Goal: Task Accomplishment & Management: Use online tool/utility

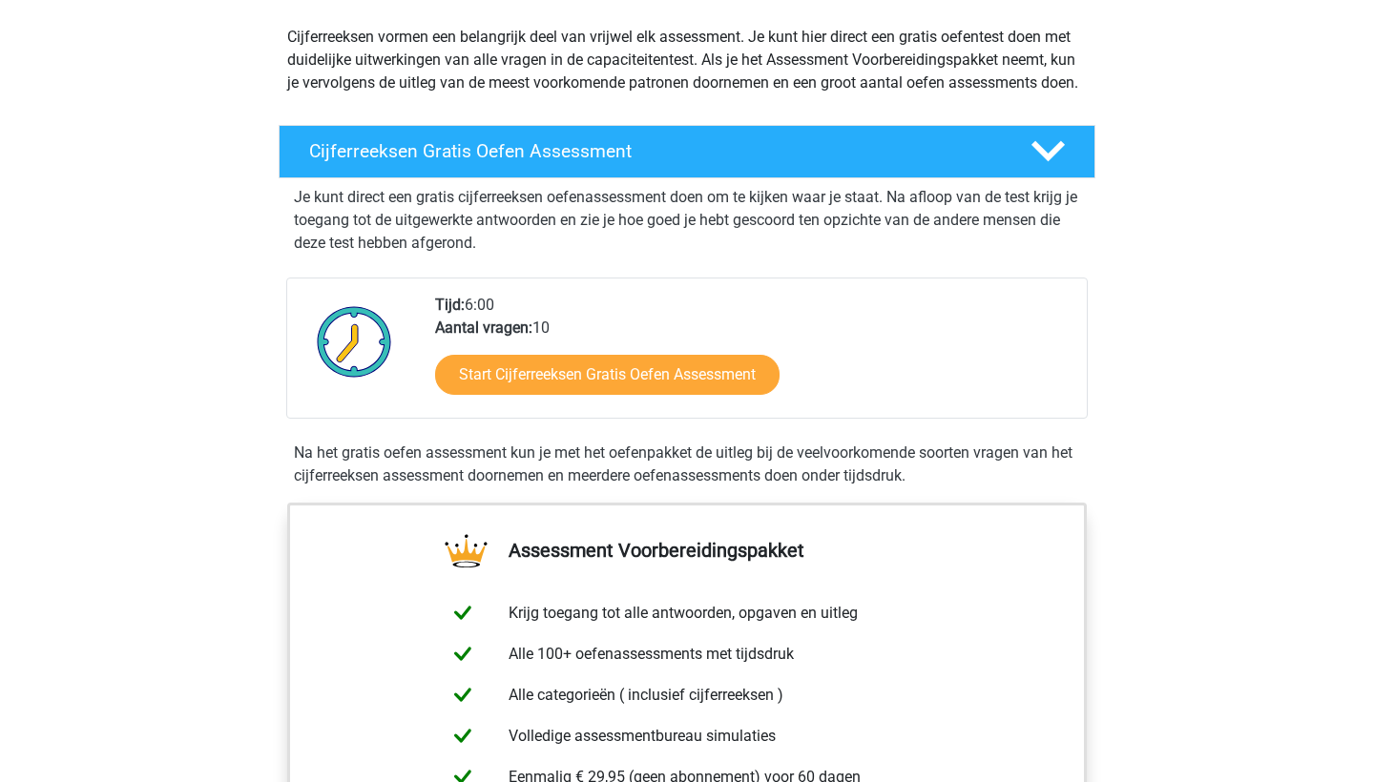
scroll to position [217, 0]
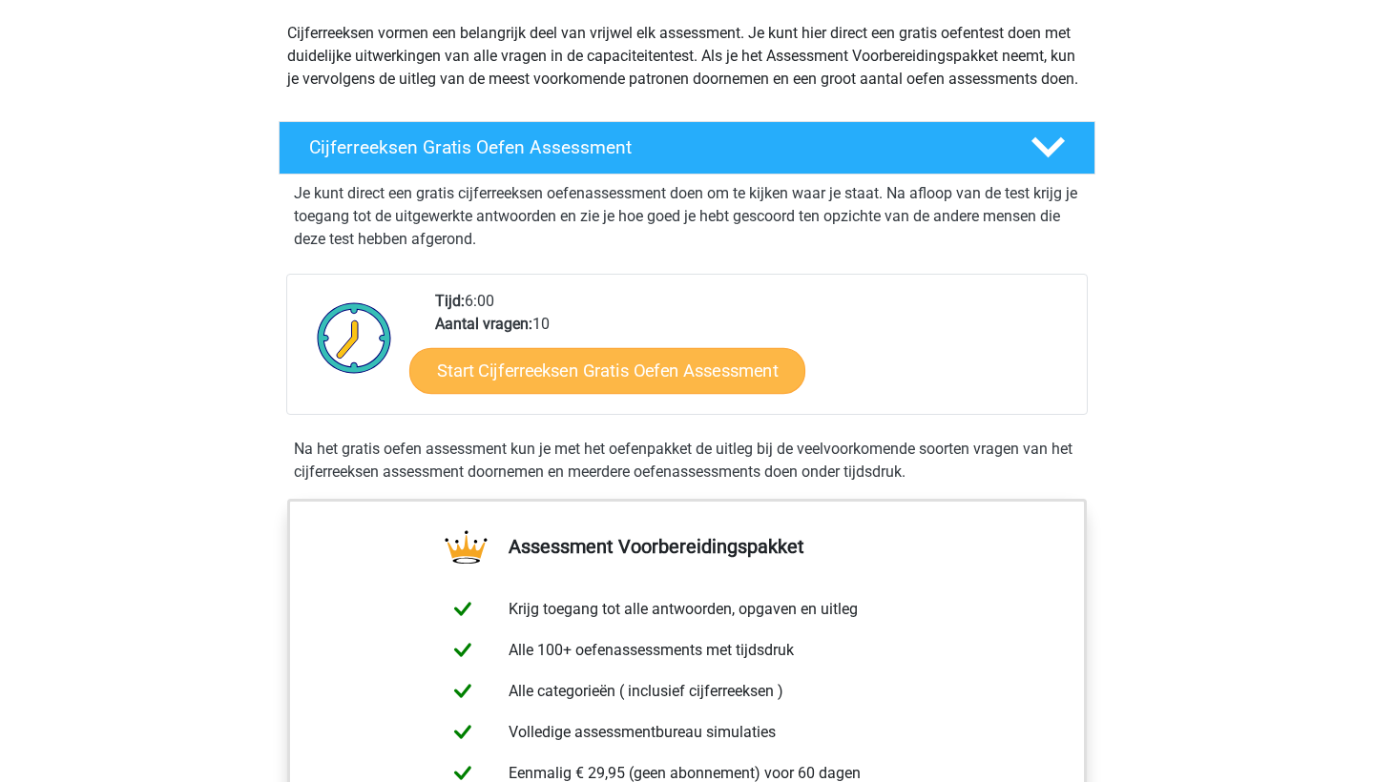
click at [698, 393] on link "Start Cijferreeksen Gratis Oefen Assessment" at bounding box center [607, 370] width 396 height 46
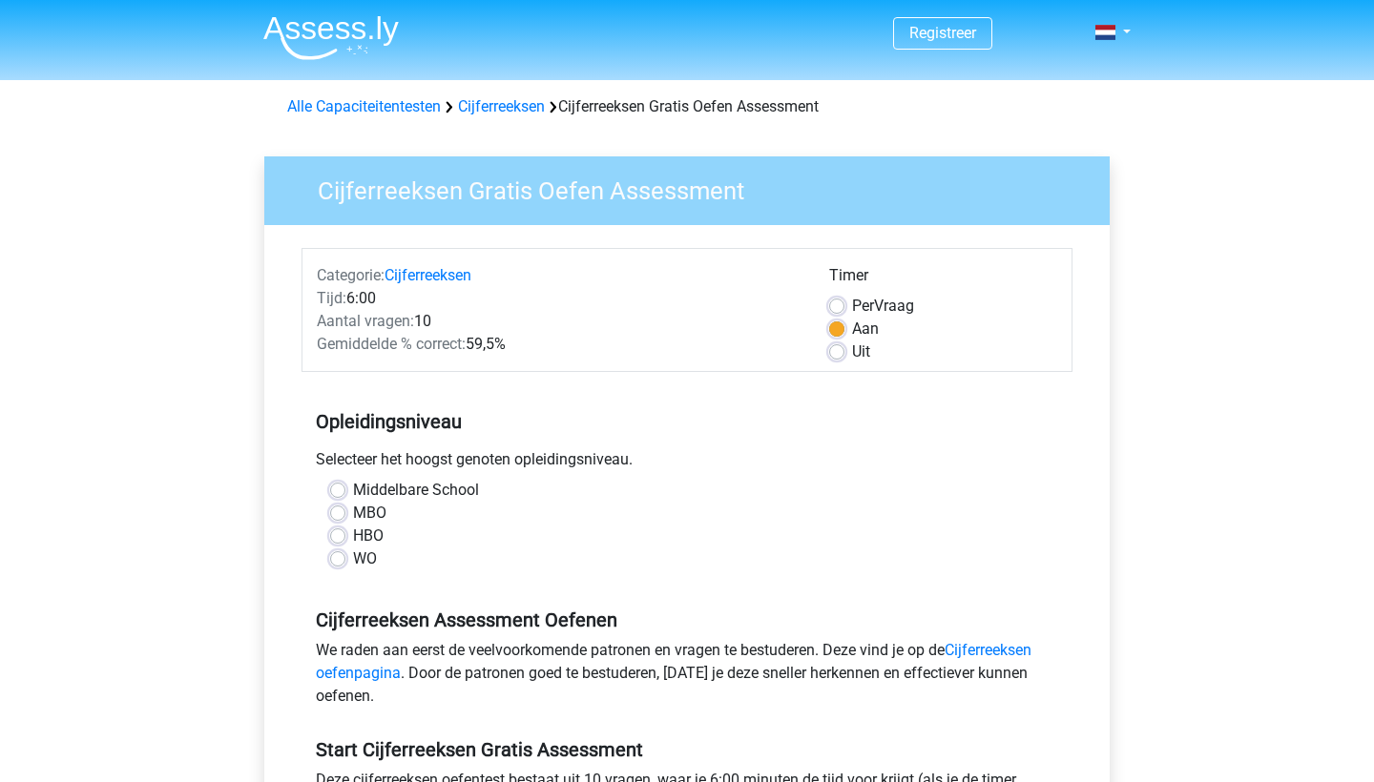
click at [357, 556] on label "WO" at bounding box center [365, 559] width 24 height 23
click at [345, 556] on input "WO" at bounding box center [337, 557] width 15 height 19
radio input "true"
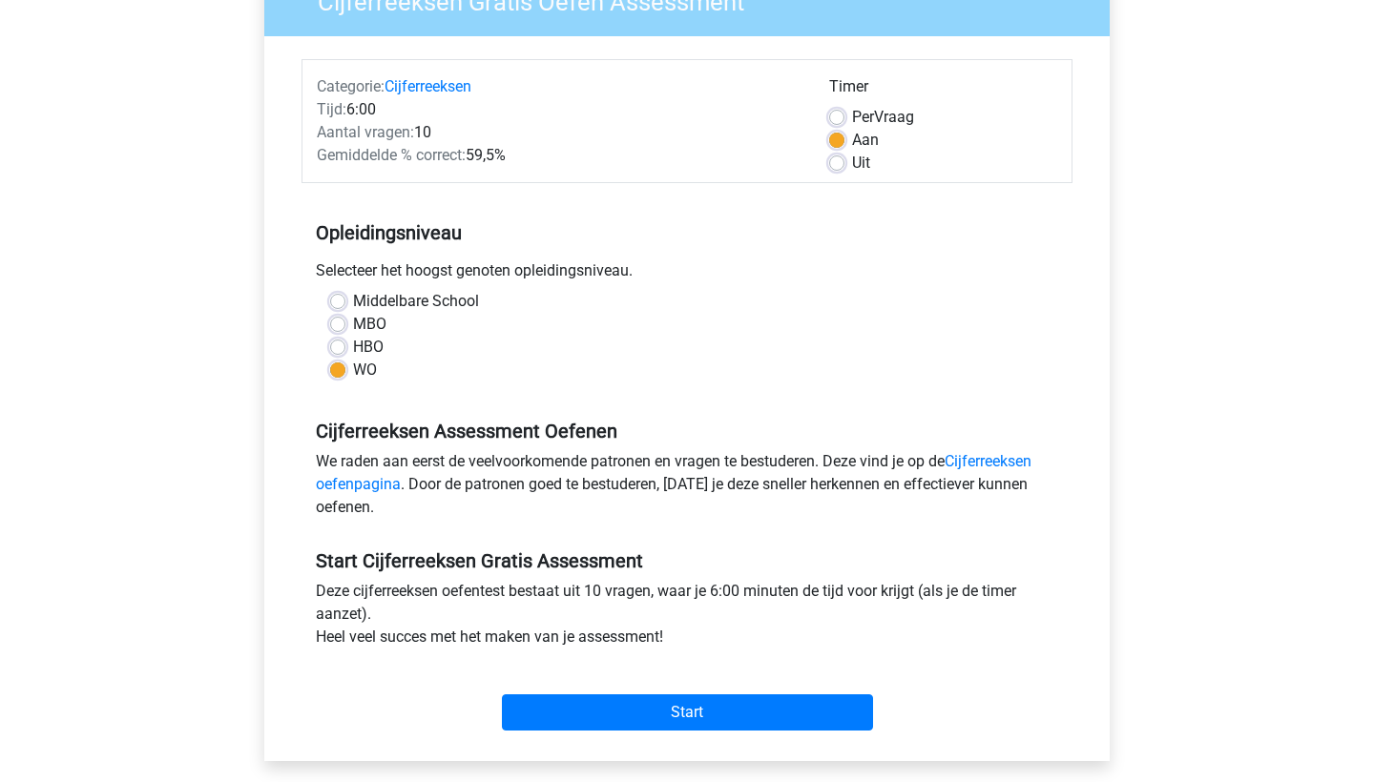
scroll to position [197, 0]
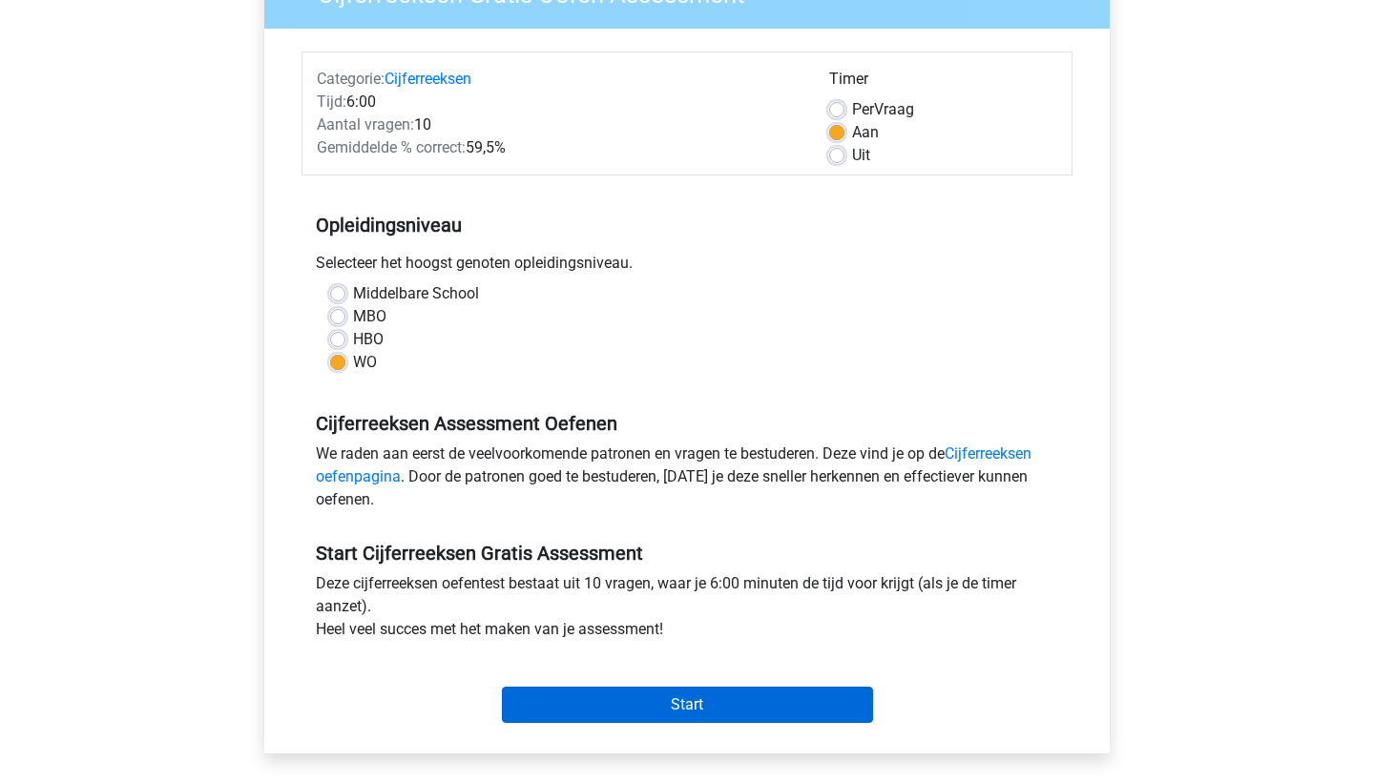
click at [538, 699] on input "Start" at bounding box center [687, 705] width 371 height 36
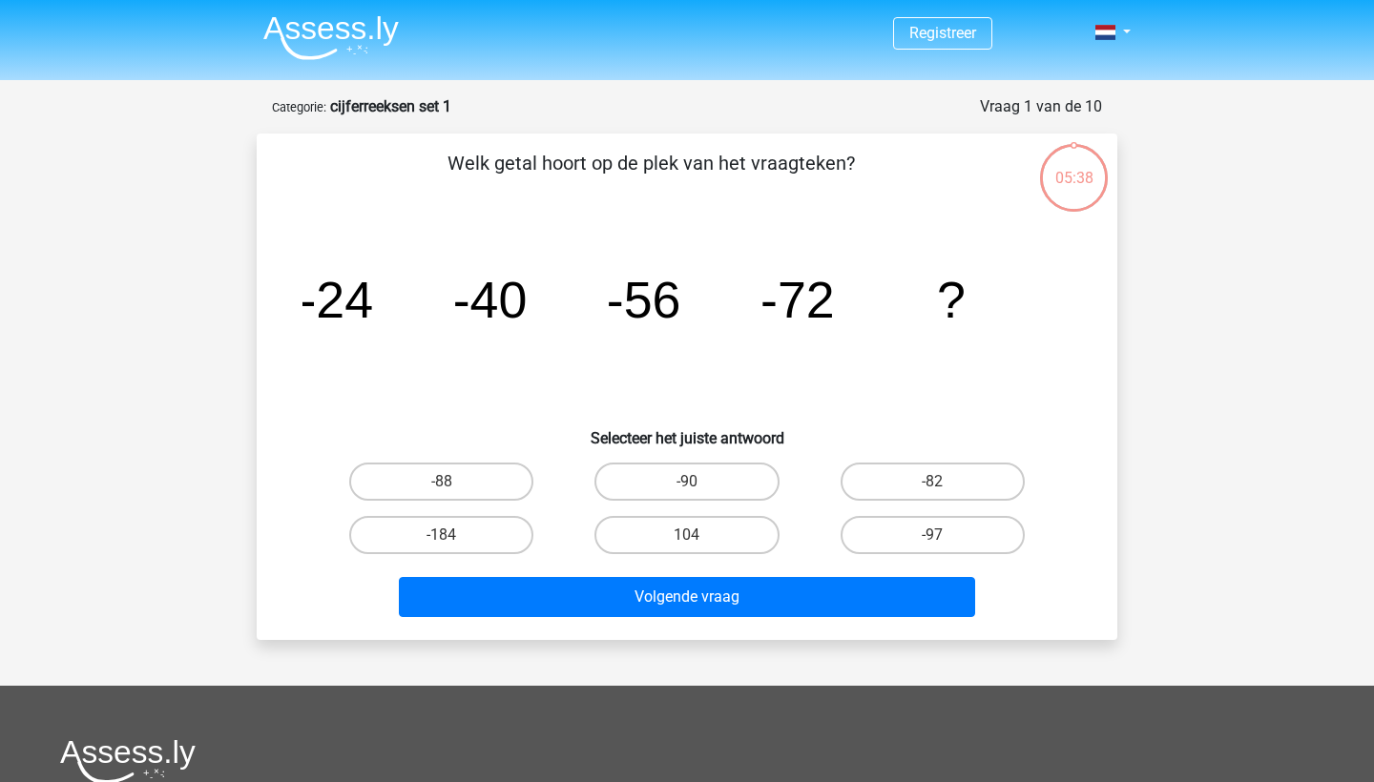
click at [447, 482] on input "-88" at bounding box center [448, 488] width 12 height 12
radio input "true"
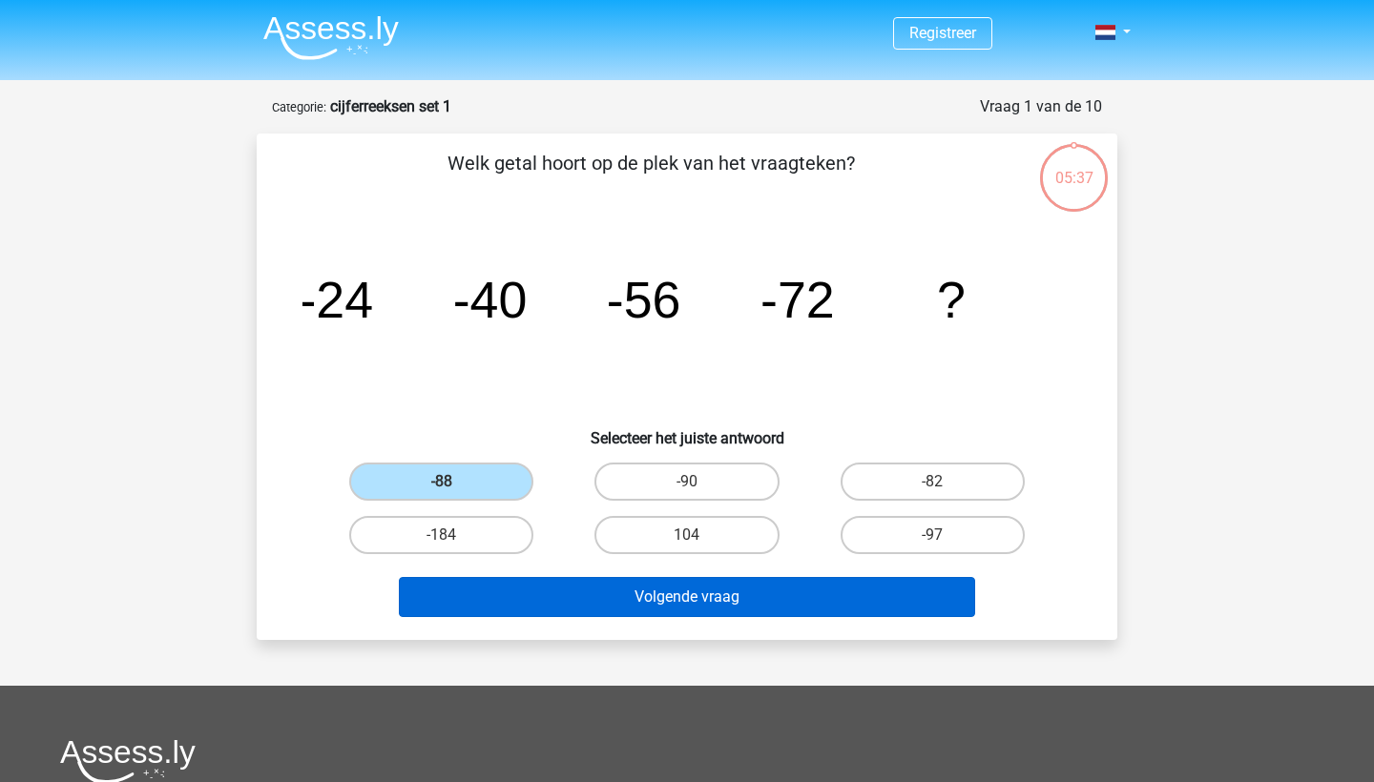
click at [580, 595] on button "Volgende vraag" at bounding box center [687, 597] width 577 height 40
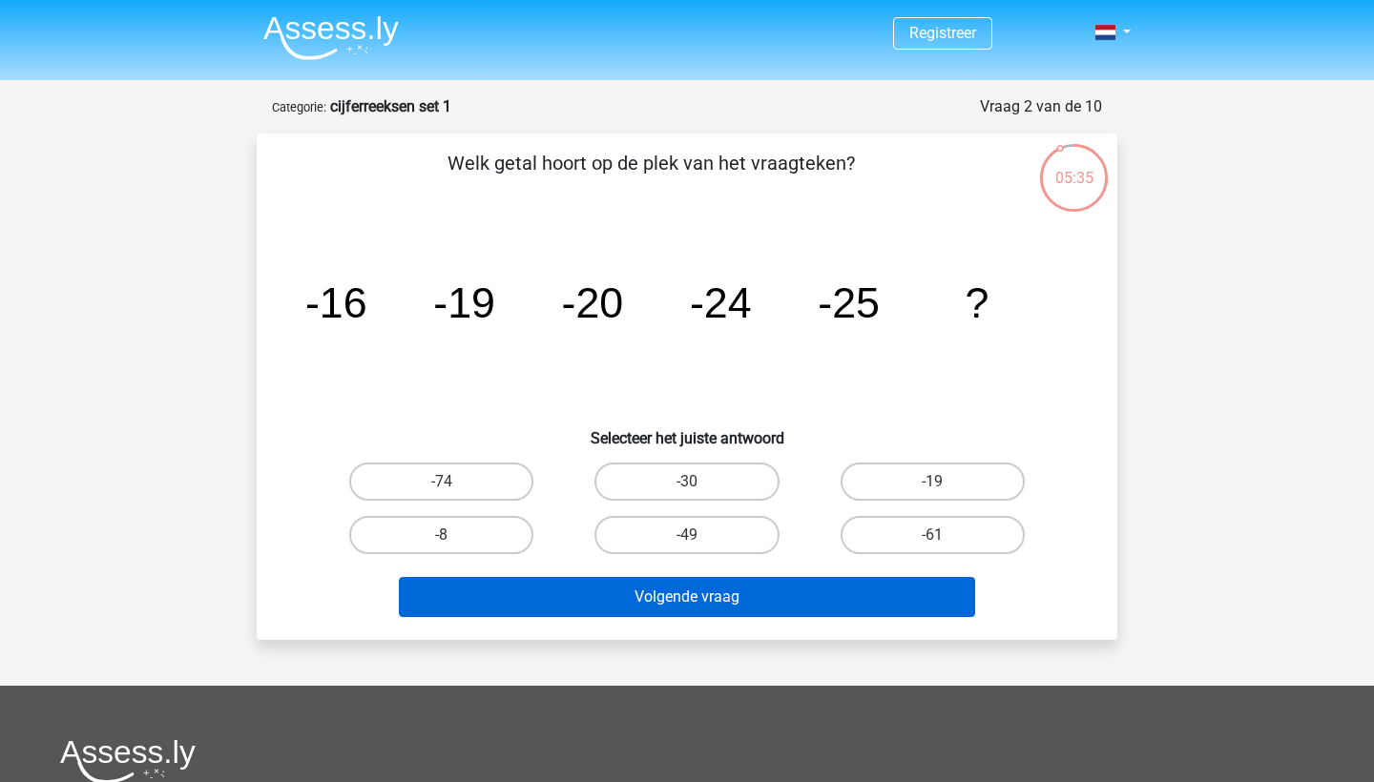
scroll to position [2, 0]
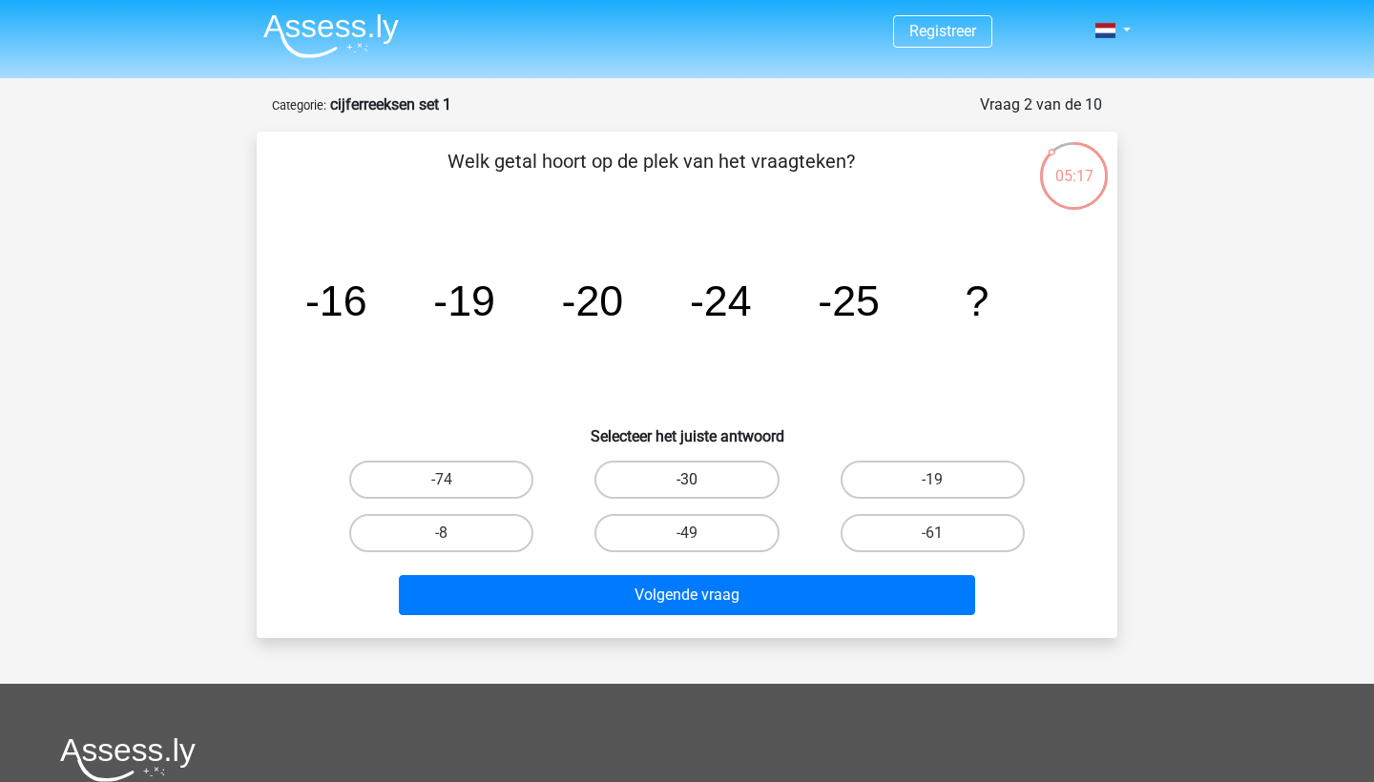
click at [728, 468] on label "-30" at bounding box center [686, 480] width 184 height 38
click at [699, 480] on input "-30" at bounding box center [693, 486] width 12 height 12
radio input "true"
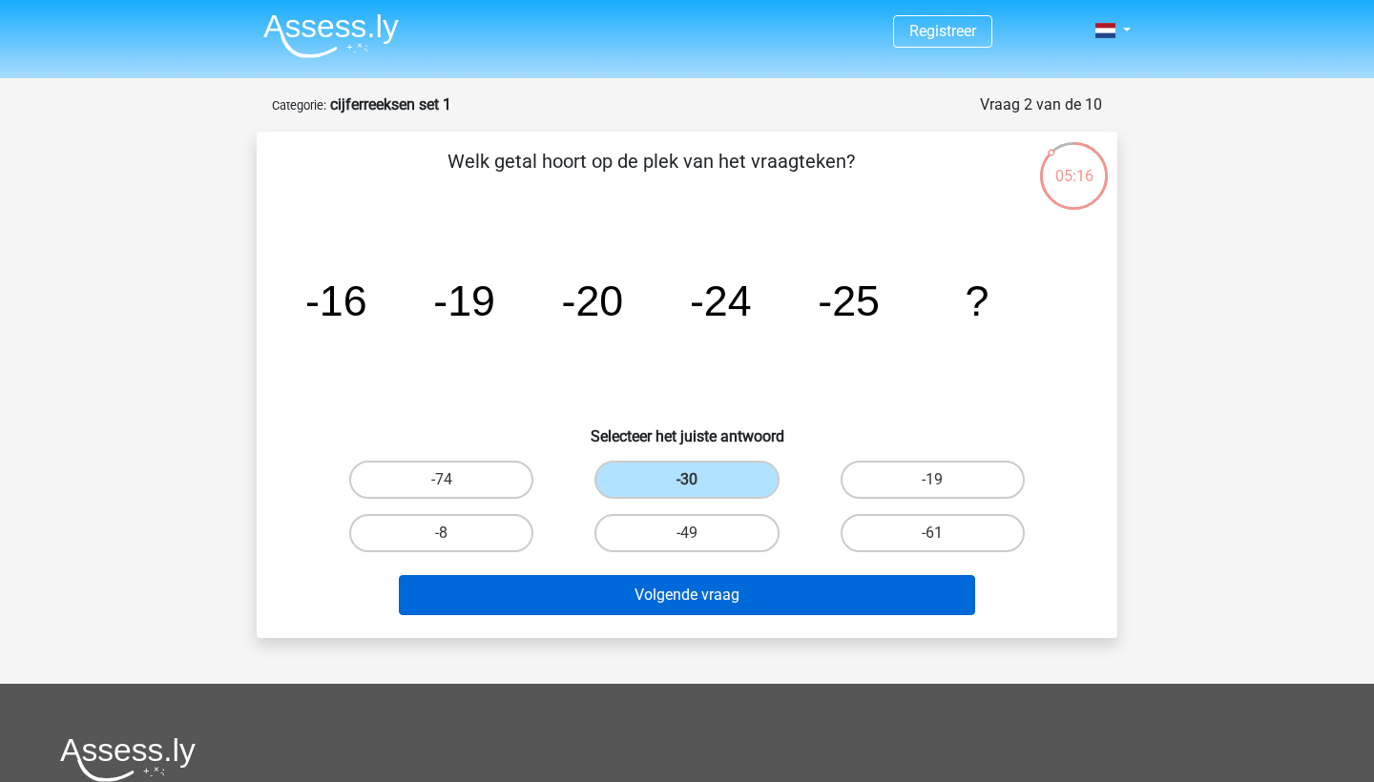
click at [732, 601] on button "Volgende vraag" at bounding box center [687, 595] width 577 height 40
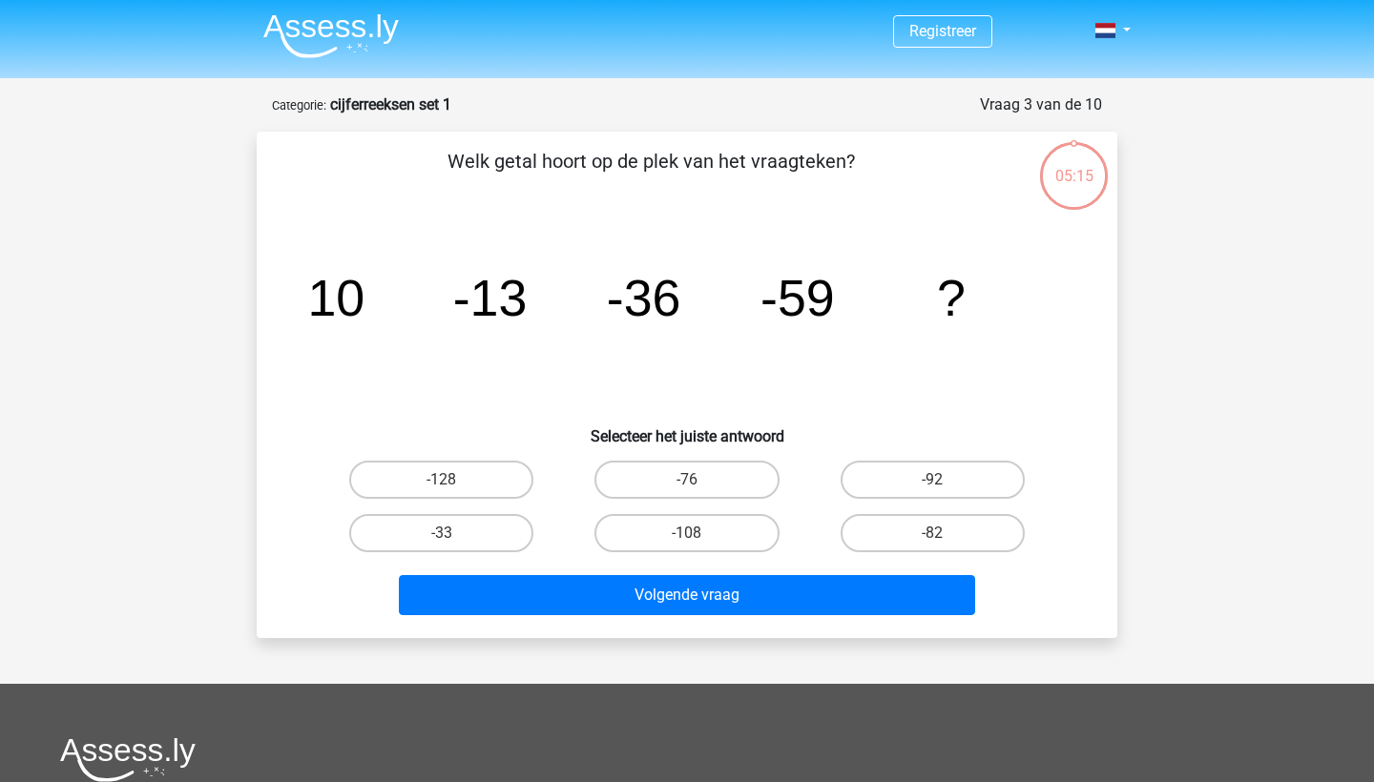
scroll to position [95, 0]
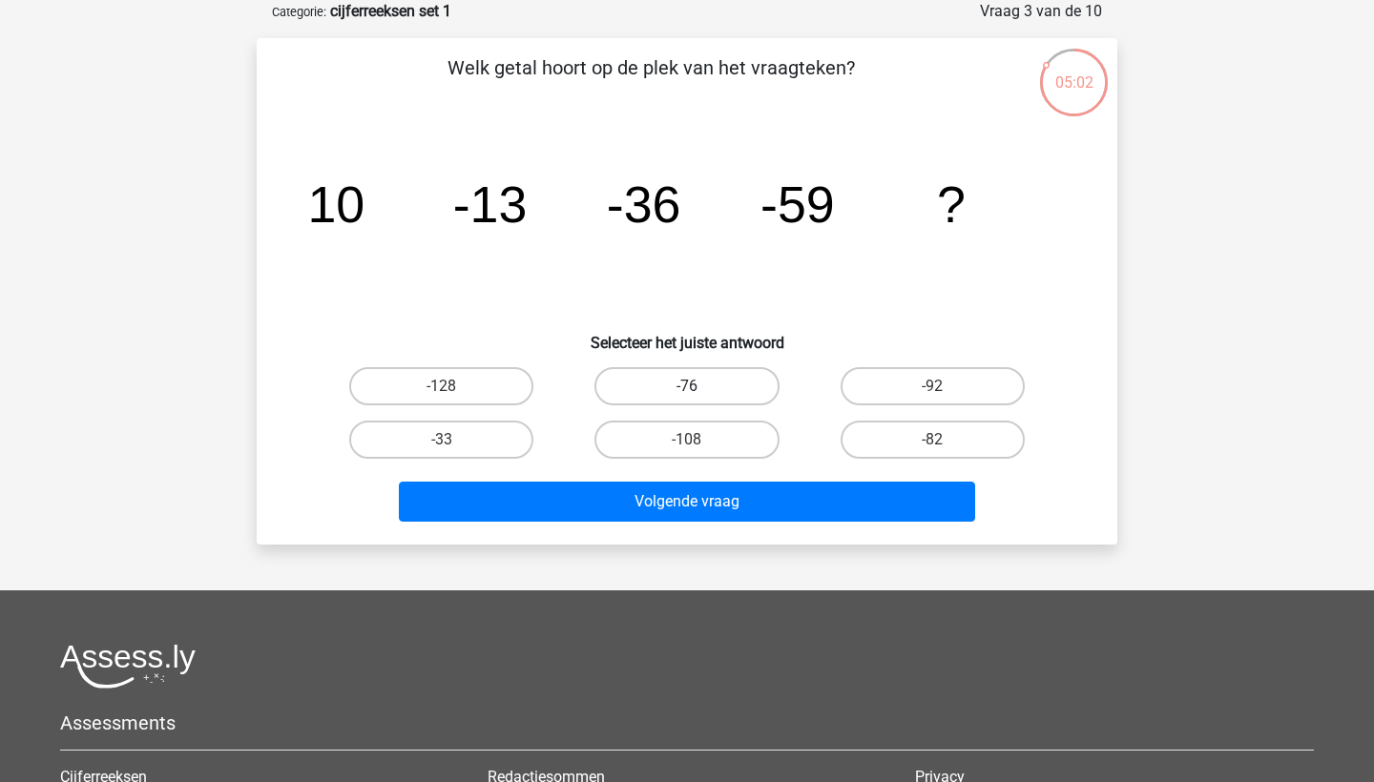
click at [721, 391] on label "-76" at bounding box center [686, 386] width 184 height 38
click at [699, 391] on input "-76" at bounding box center [693, 392] width 12 height 12
radio input "true"
click at [902, 445] on label "-82" at bounding box center [932, 440] width 184 height 38
click at [932, 445] on input "-82" at bounding box center [938, 446] width 12 height 12
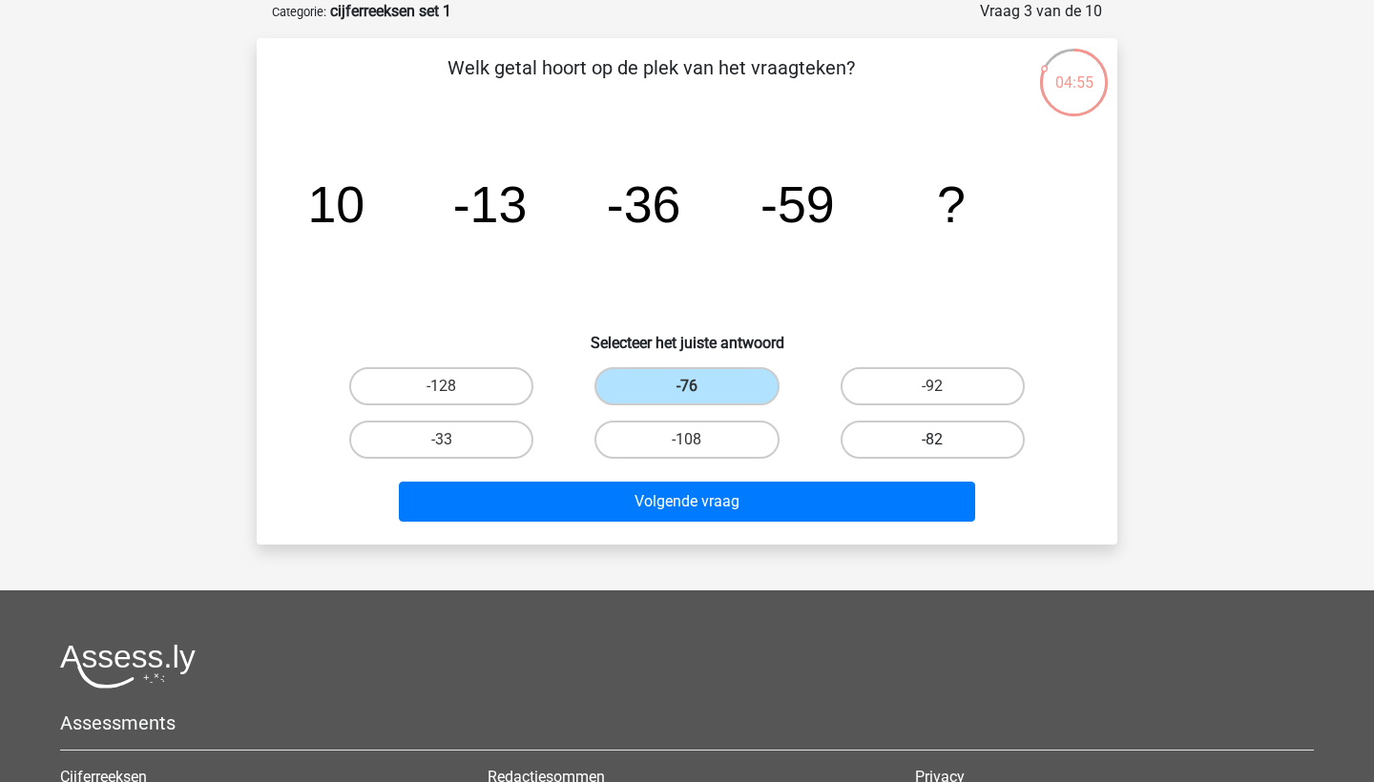
radio input "true"
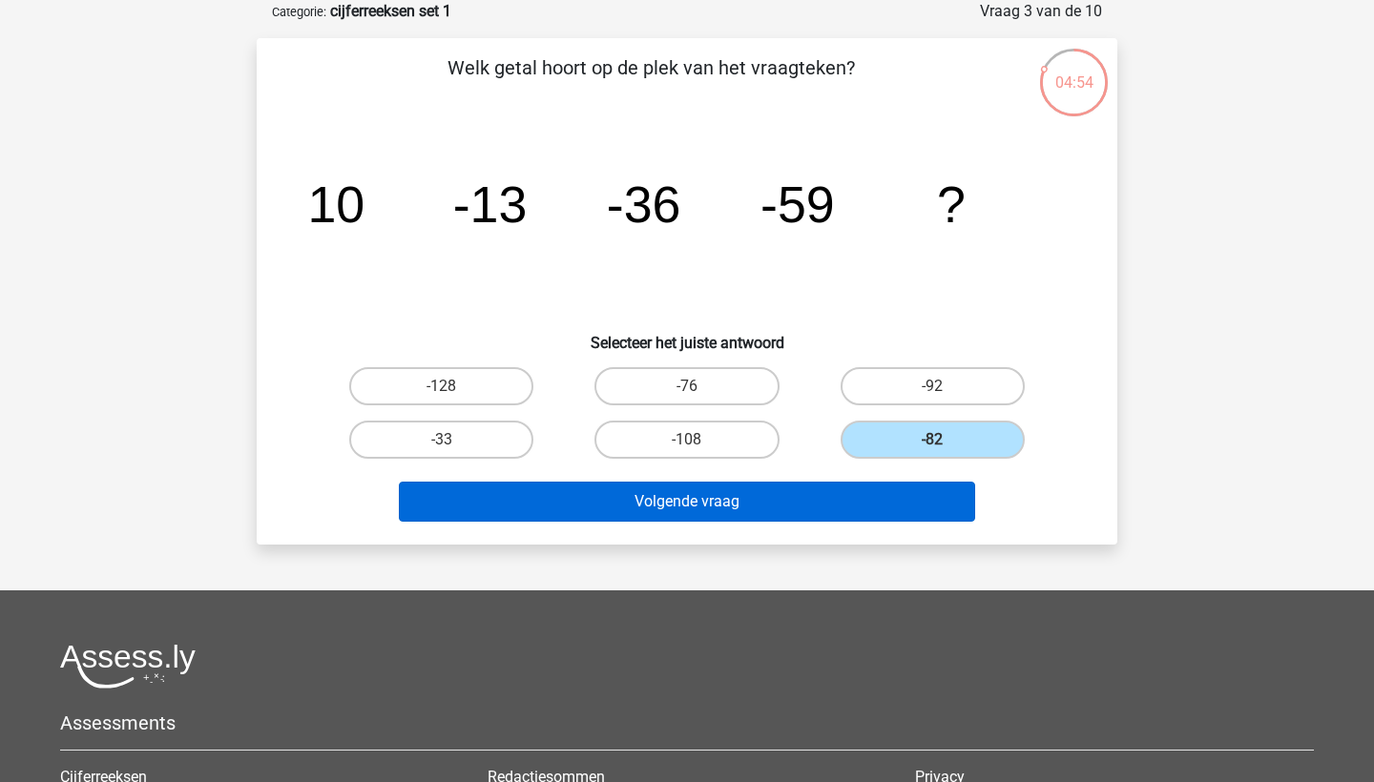
click at [888, 488] on button "Volgende vraag" at bounding box center [687, 502] width 577 height 40
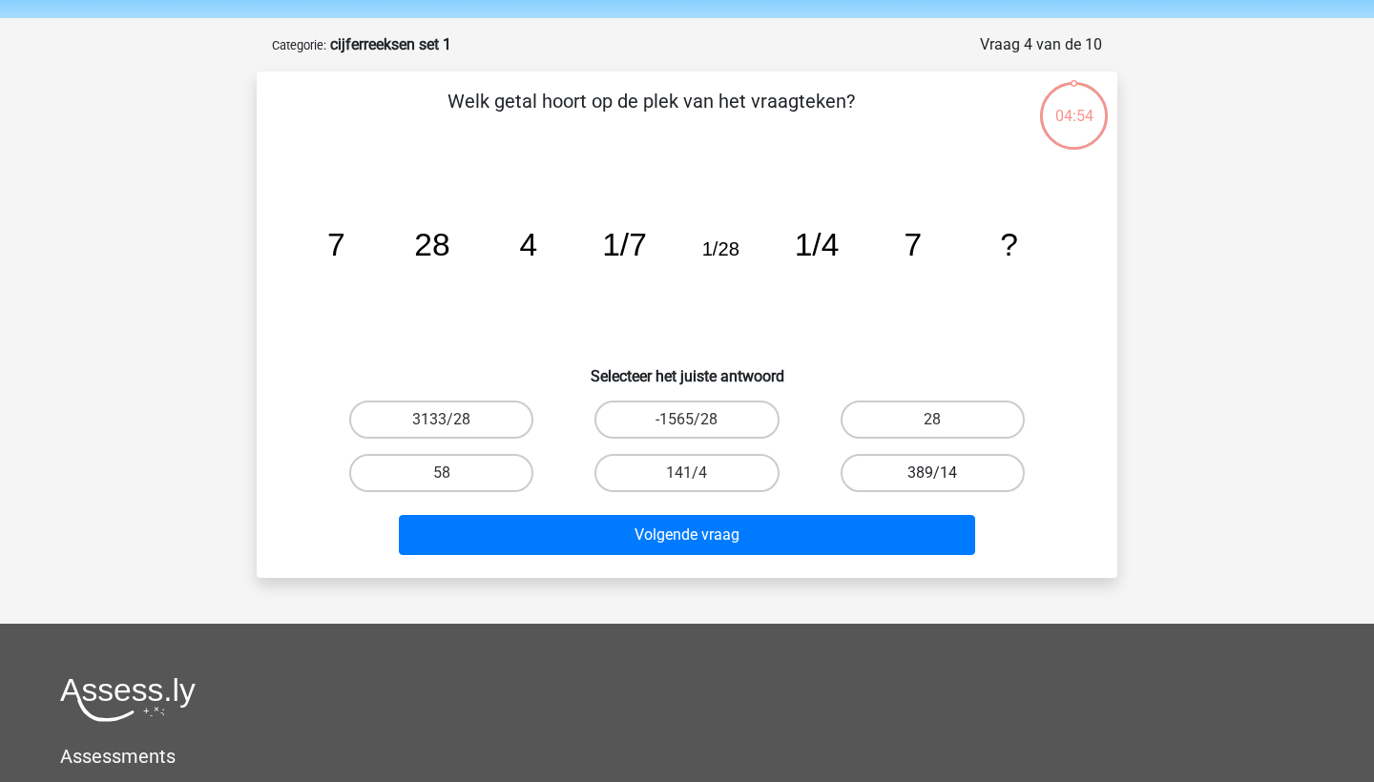
scroll to position [66, 0]
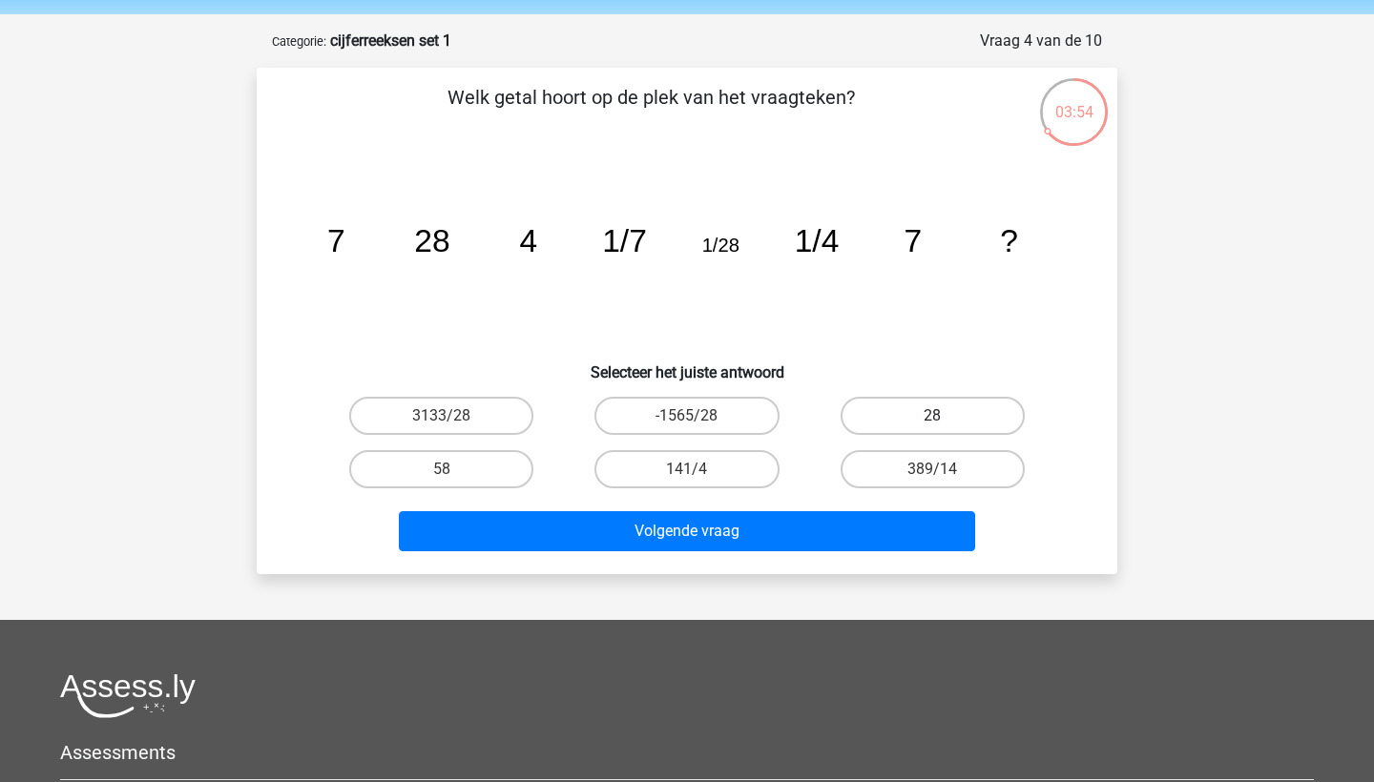
click at [892, 428] on label "28" at bounding box center [932, 416] width 184 height 38
click at [932, 428] on input "28" at bounding box center [938, 422] width 12 height 12
radio input "true"
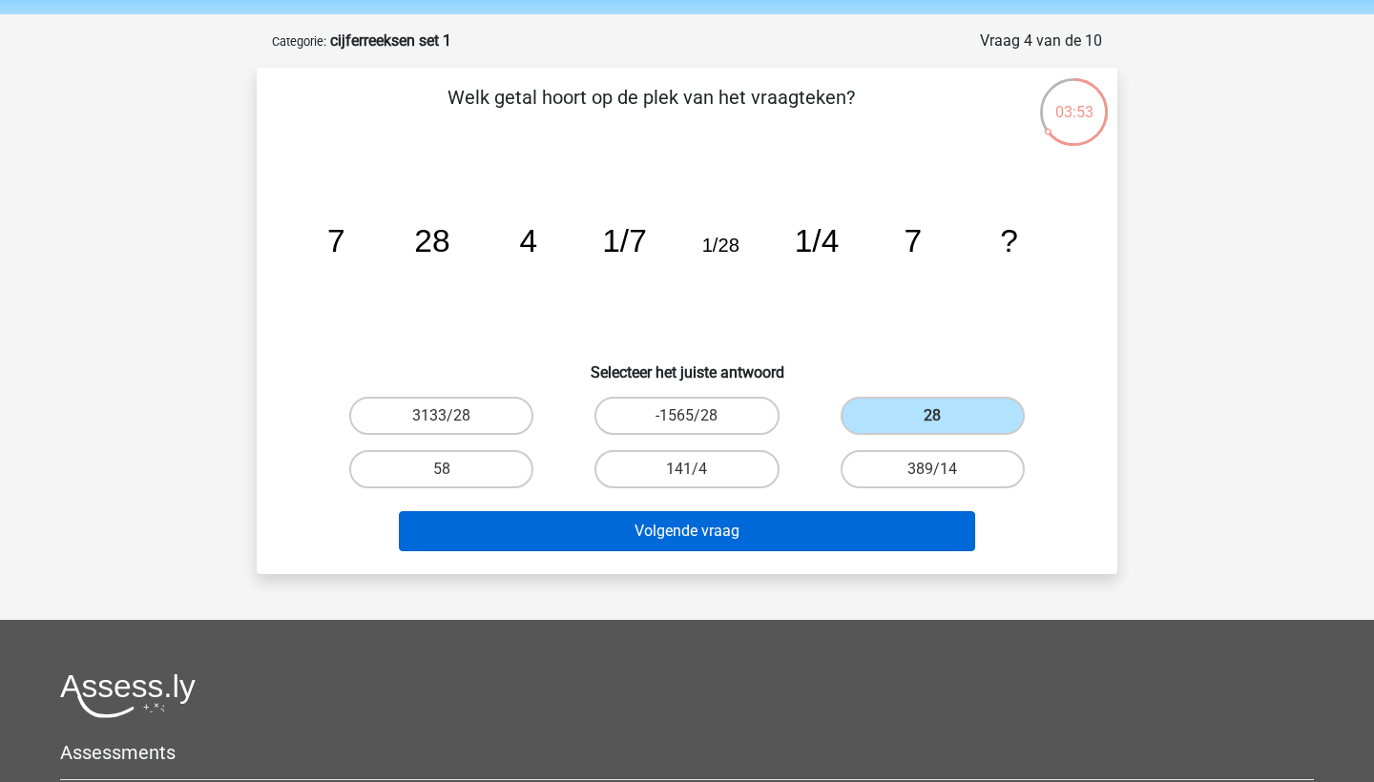
click at [867, 534] on button "Volgende vraag" at bounding box center [687, 531] width 577 height 40
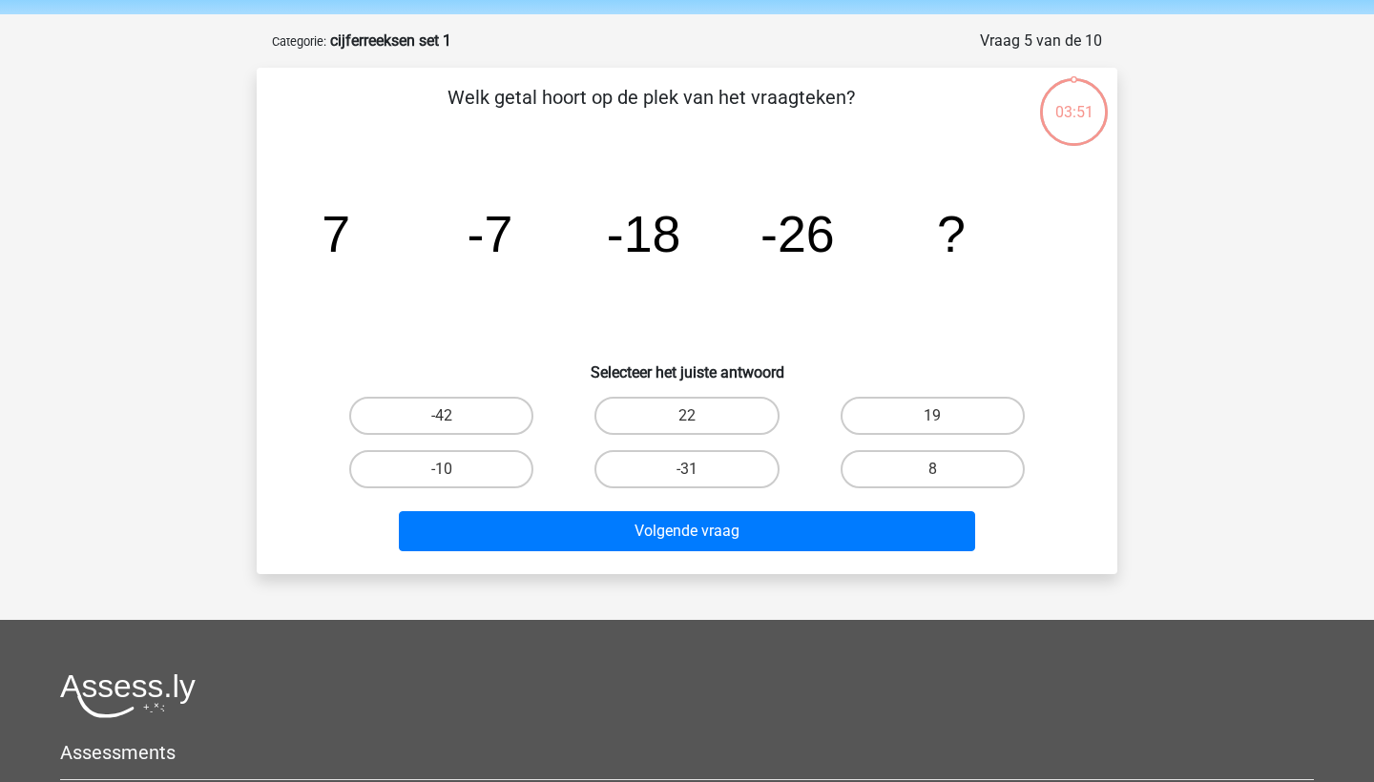
scroll to position [95, 0]
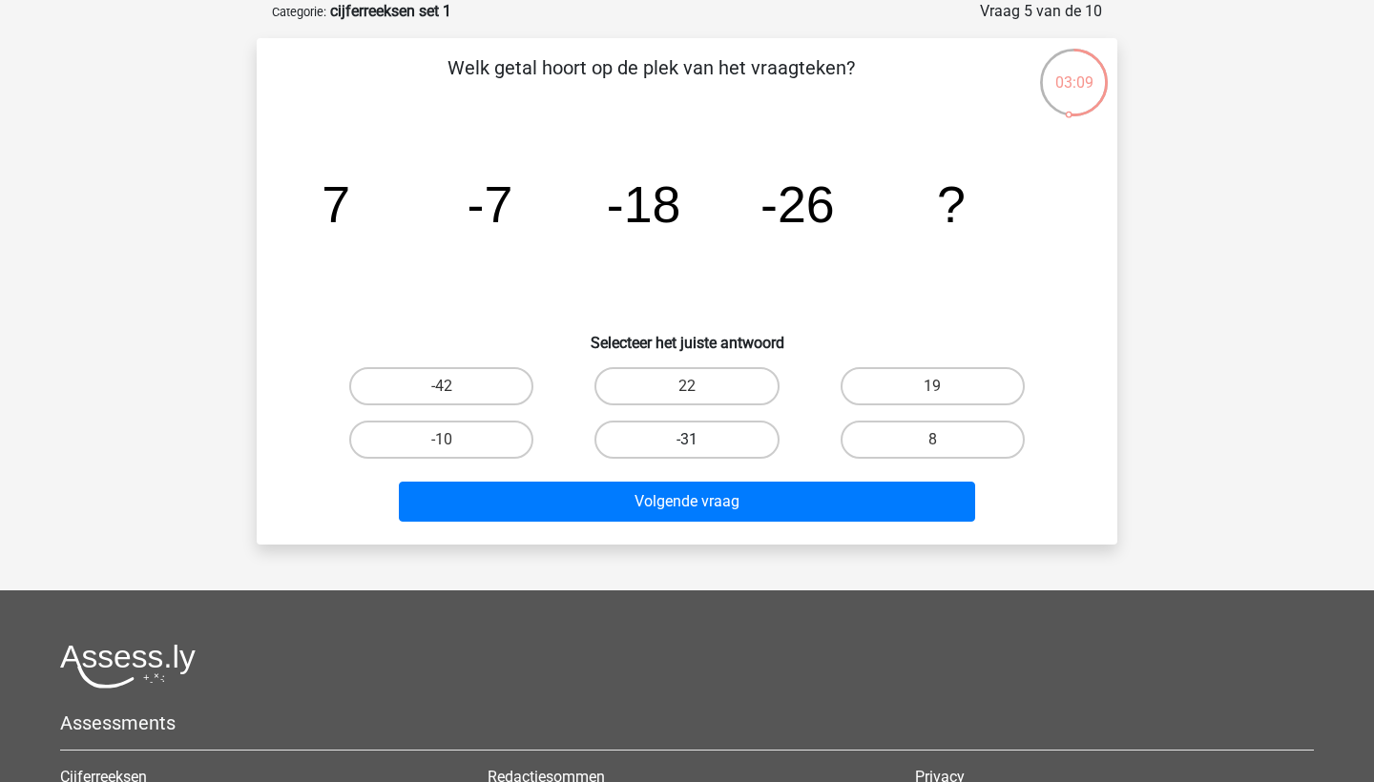
click at [722, 446] on label "-31" at bounding box center [686, 440] width 184 height 38
click at [699, 446] on input "-31" at bounding box center [693, 446] width 12 height 12
radio input "true"
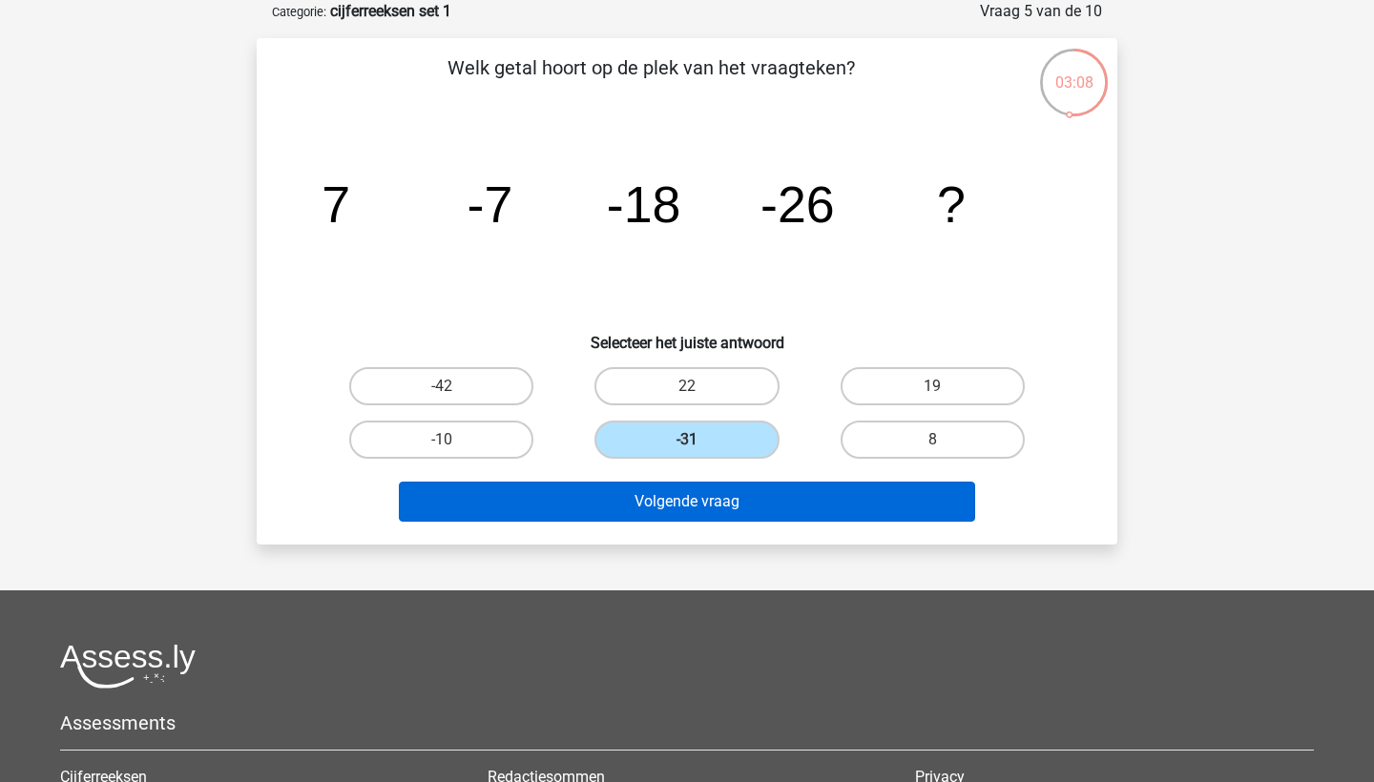
click at [727, 500] on button "Volgende vraag" at bounding box center [687, 502] width 577 height 40
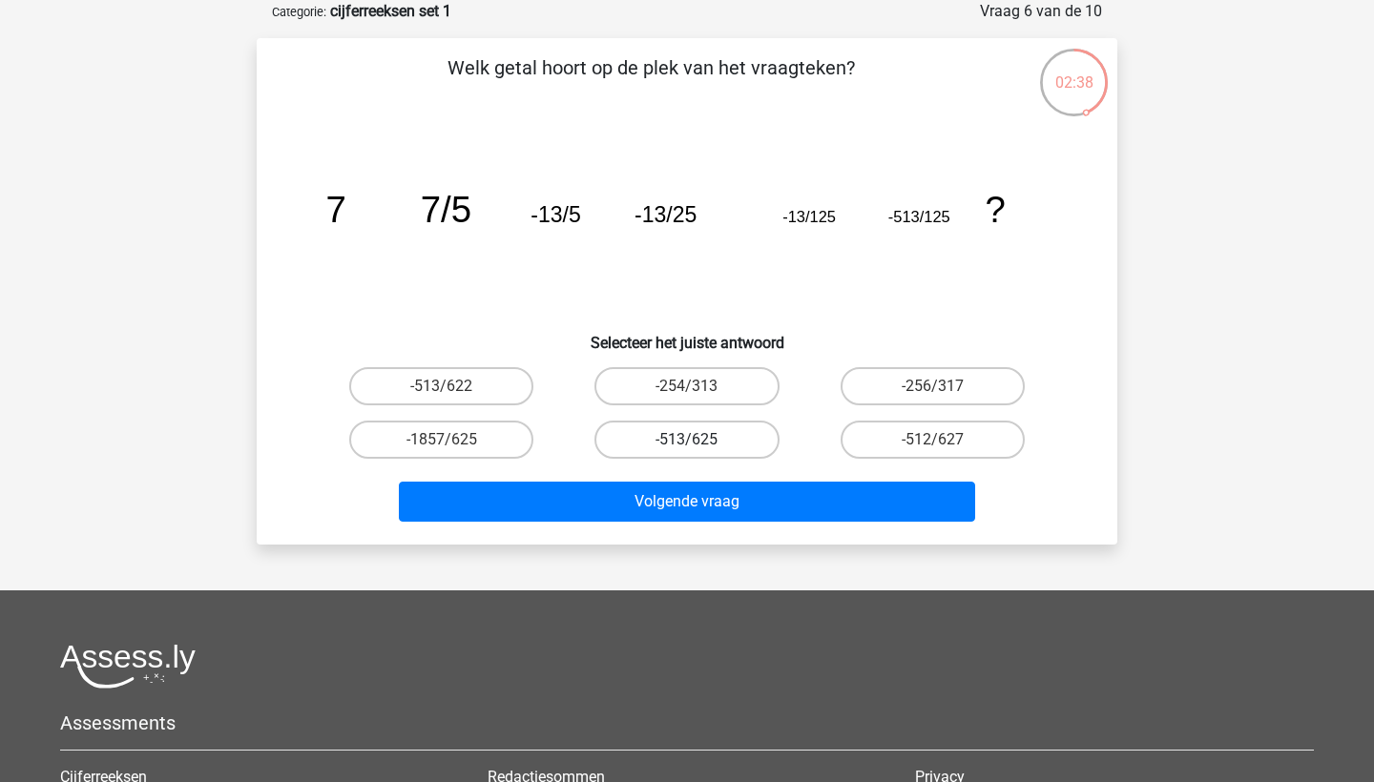
click at [716, 443] on label "-513/625" at bounding box center [686, 440] width 184 height 38
click at [699, 443] on input "-513/625" at bounding box center [693, 446] width 12 height 12
radio input "true"
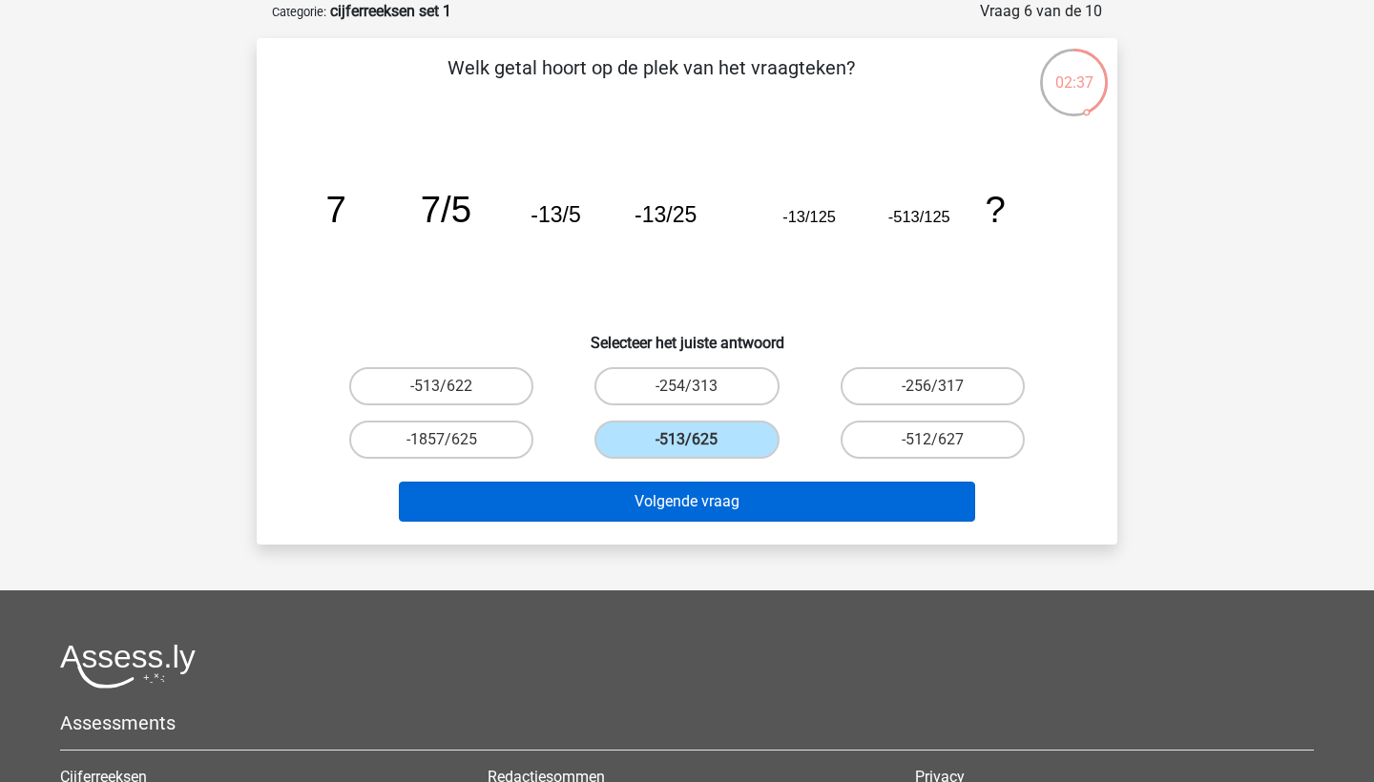
click at [713, 506] on button "Volgende vraag" at bounding box center [687, 502] width 577 height 40
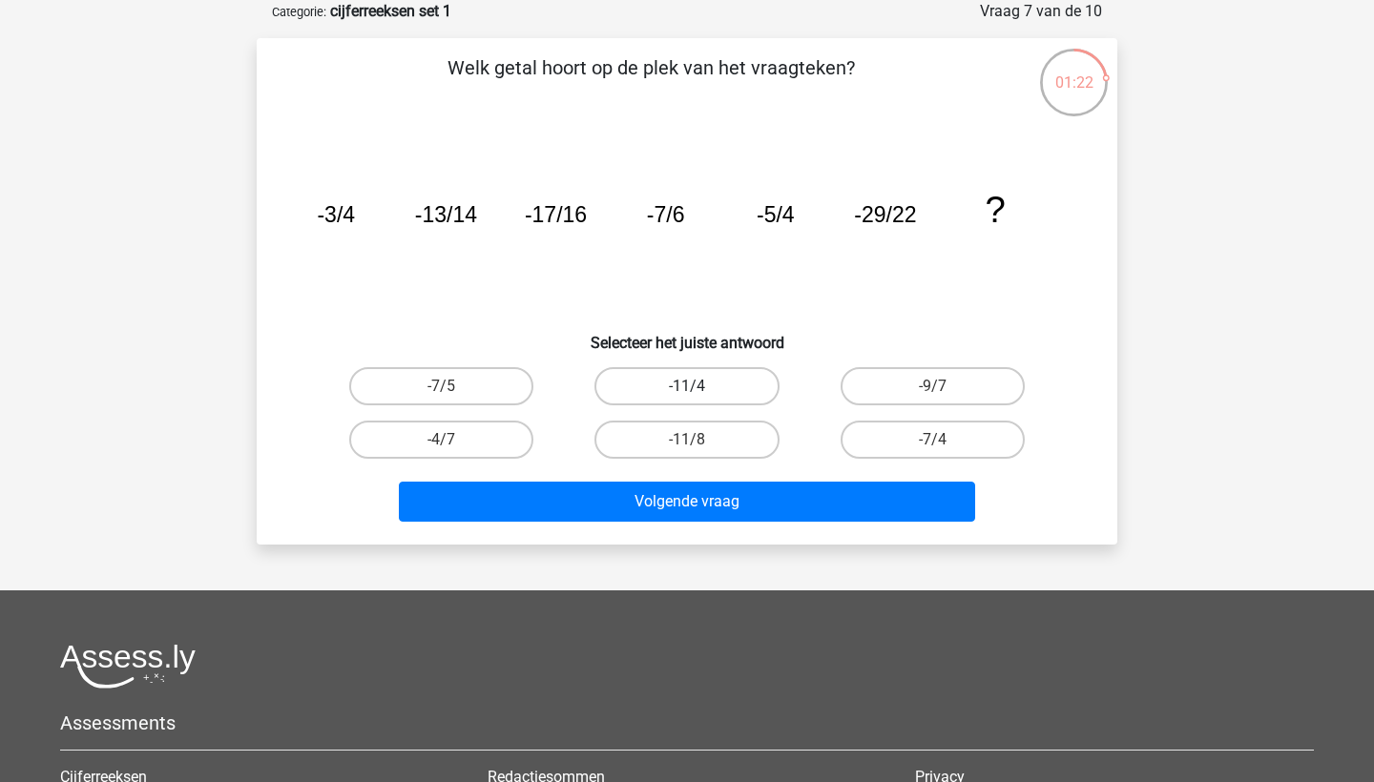
click at [716, 390] on label "-11/4" at bounding box center [686, 386] width 184 height 38
click at [699, 390] on input "-11/4" at bounding box center [693, 392] width 12 height 12
radio input "true"
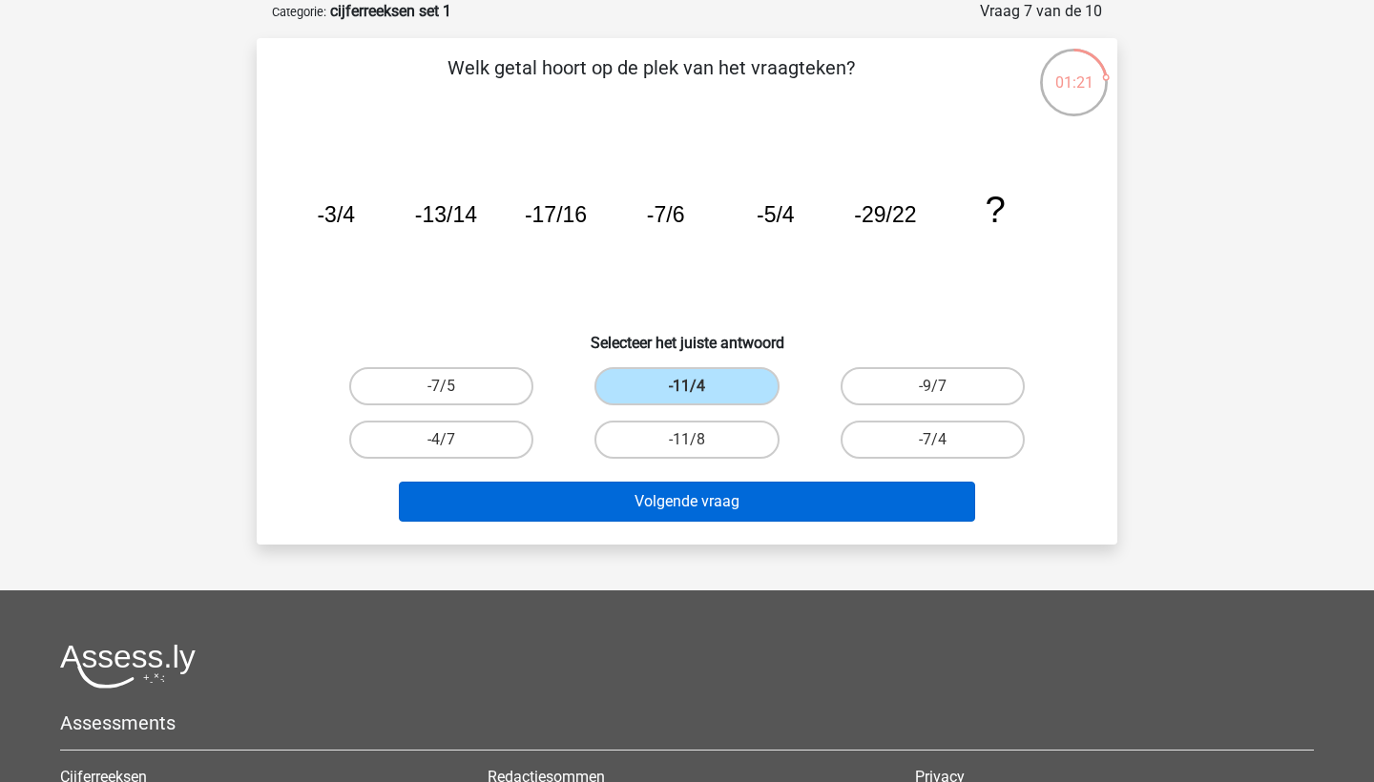
click at [728, 499] on button "Volgende vraag" at bounding box center [687, 502] width 577 height 40
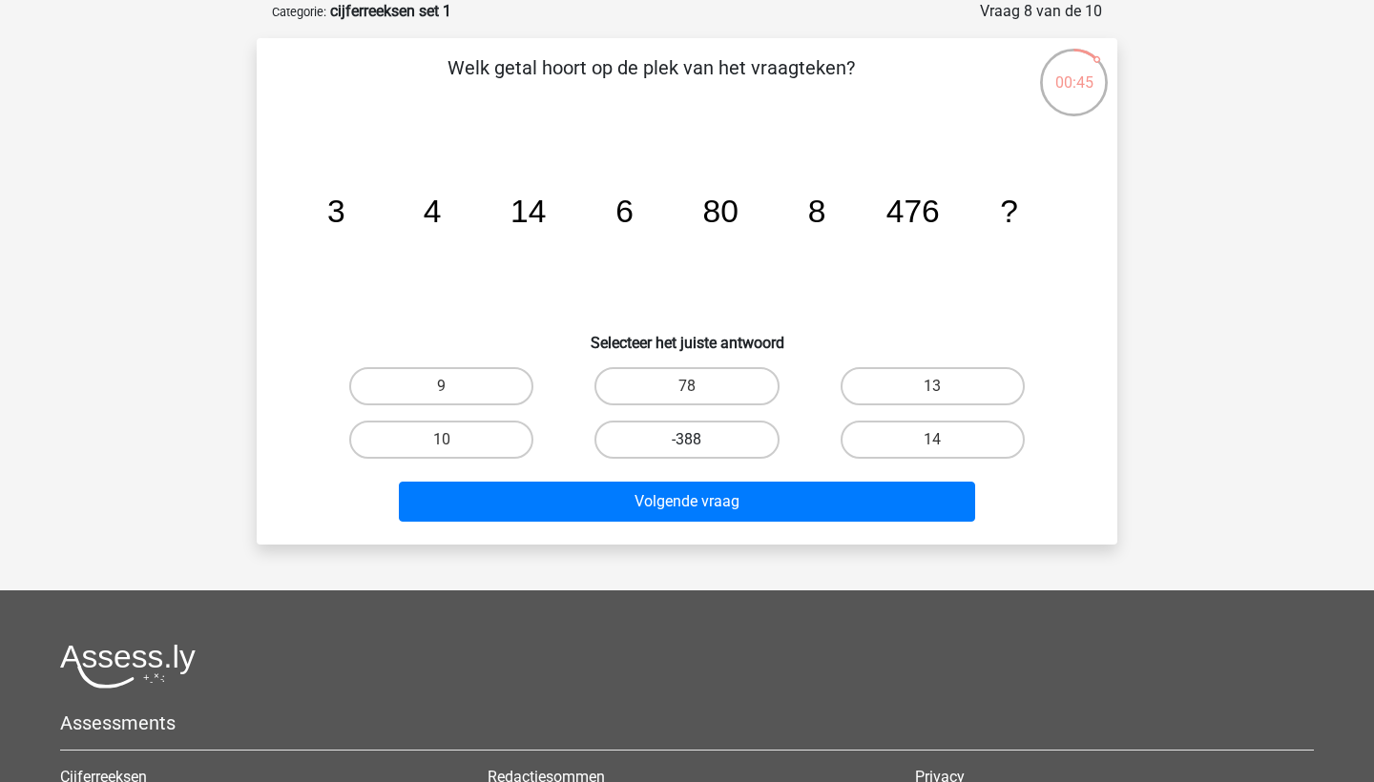
click at [744, 443] on label "-388" at bounding box center [686, 440] width 184 height 38
click at [699, 443] on input "-388" at bounding box center [693, 446] width 12 height 12
radio input "true"
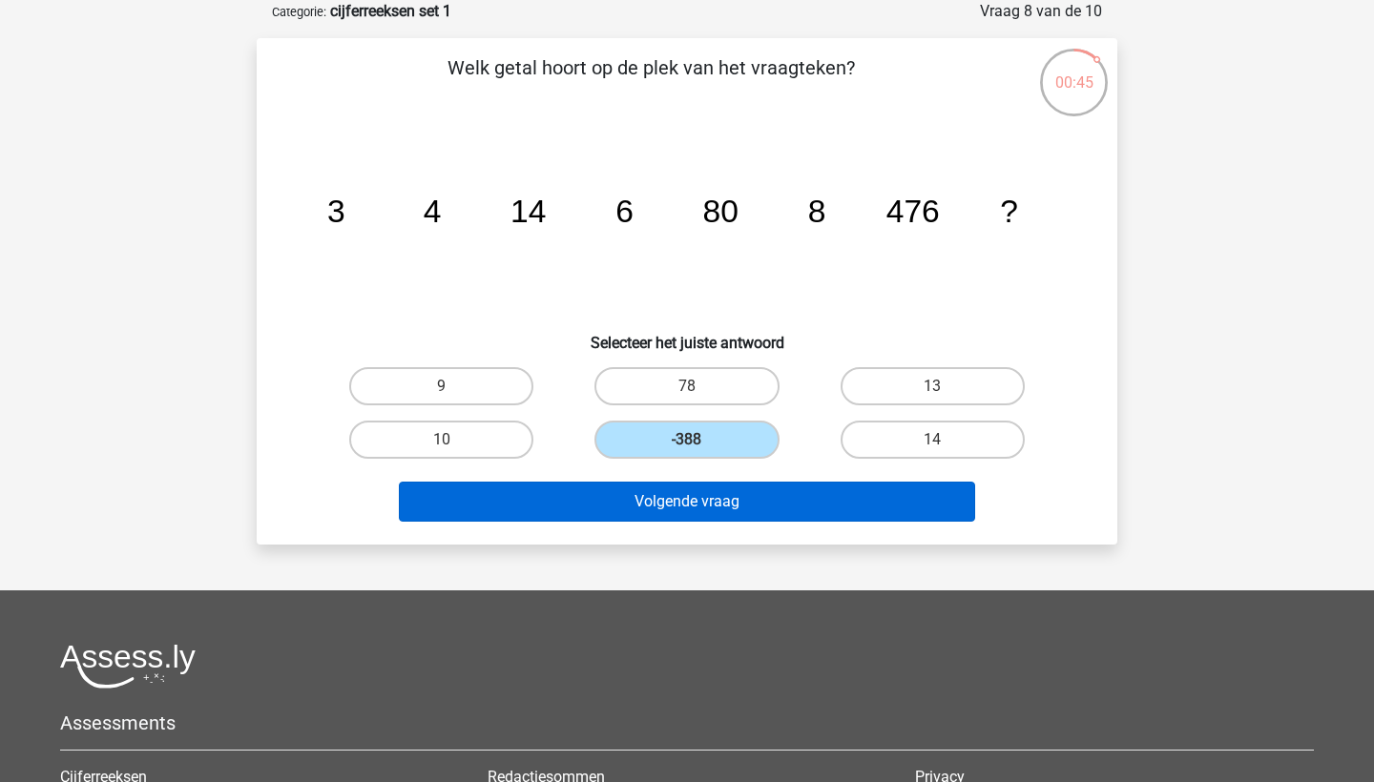
click at [757, 510] on button "Volgende vraag" at bounding box center [687, 502] width 577 height 40
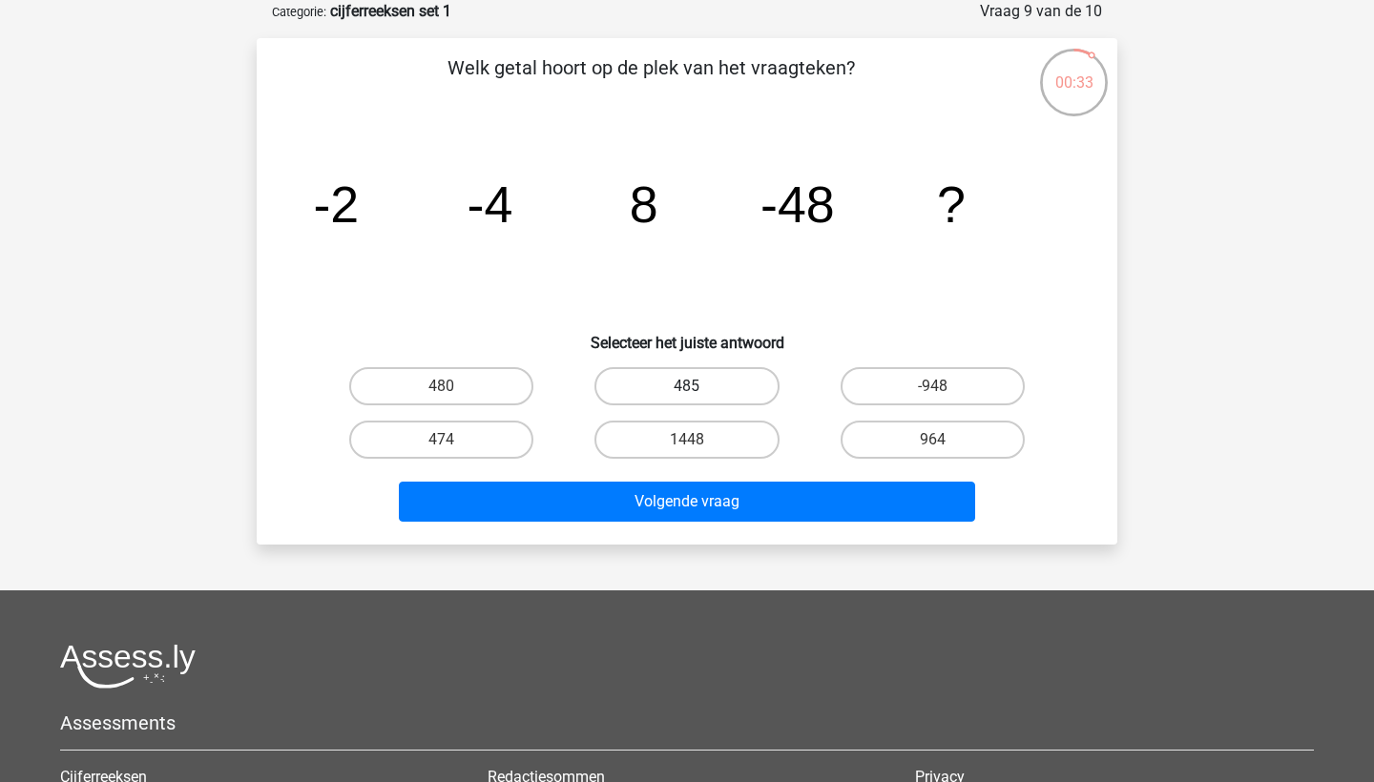
click at [746, 376] on label "485" at bounding box center [686, 386] width 184 height 38
click at [699, 386] on input "485" at bounding box center [693, 392] width 12 height 12
radio input "true"
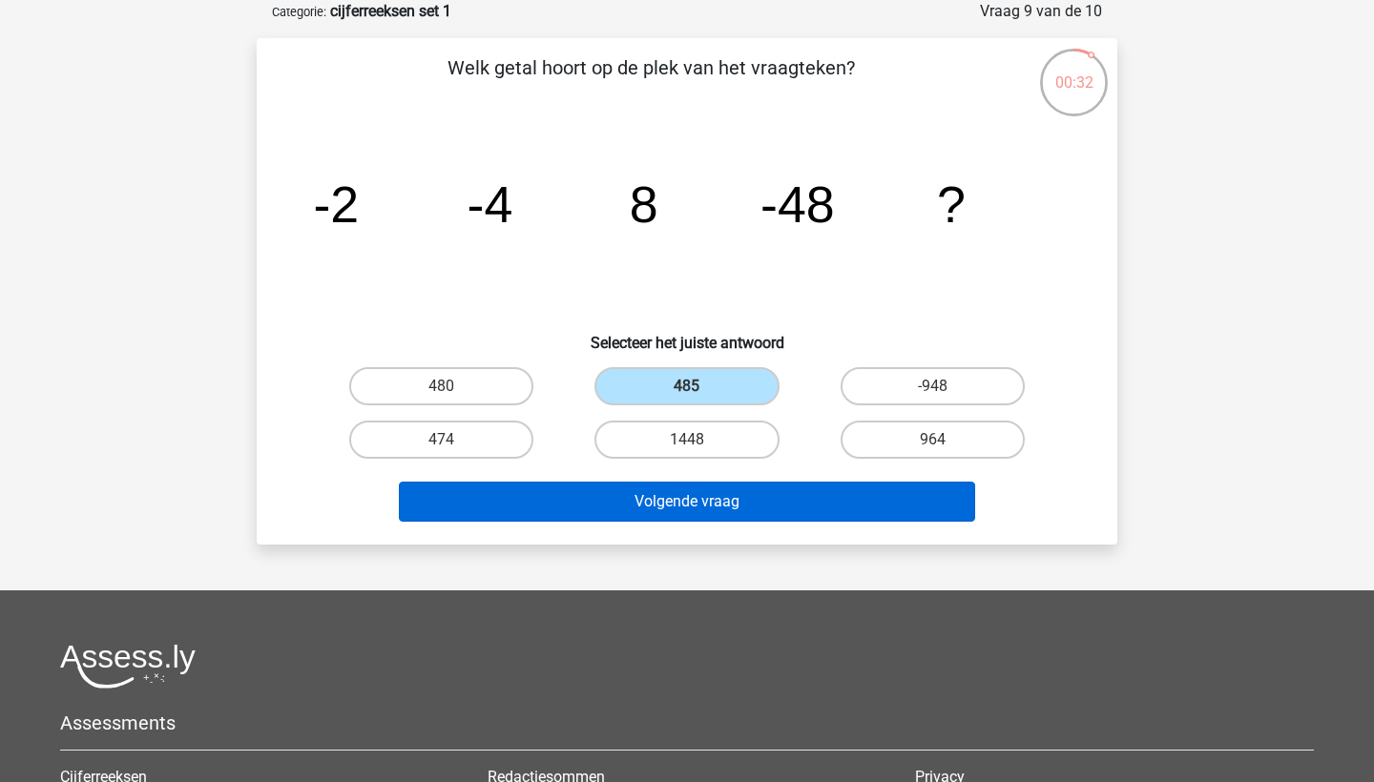
click at [746, 519] on button "Volgende vraag" at bounding box center [687, 502] width 577 height 40
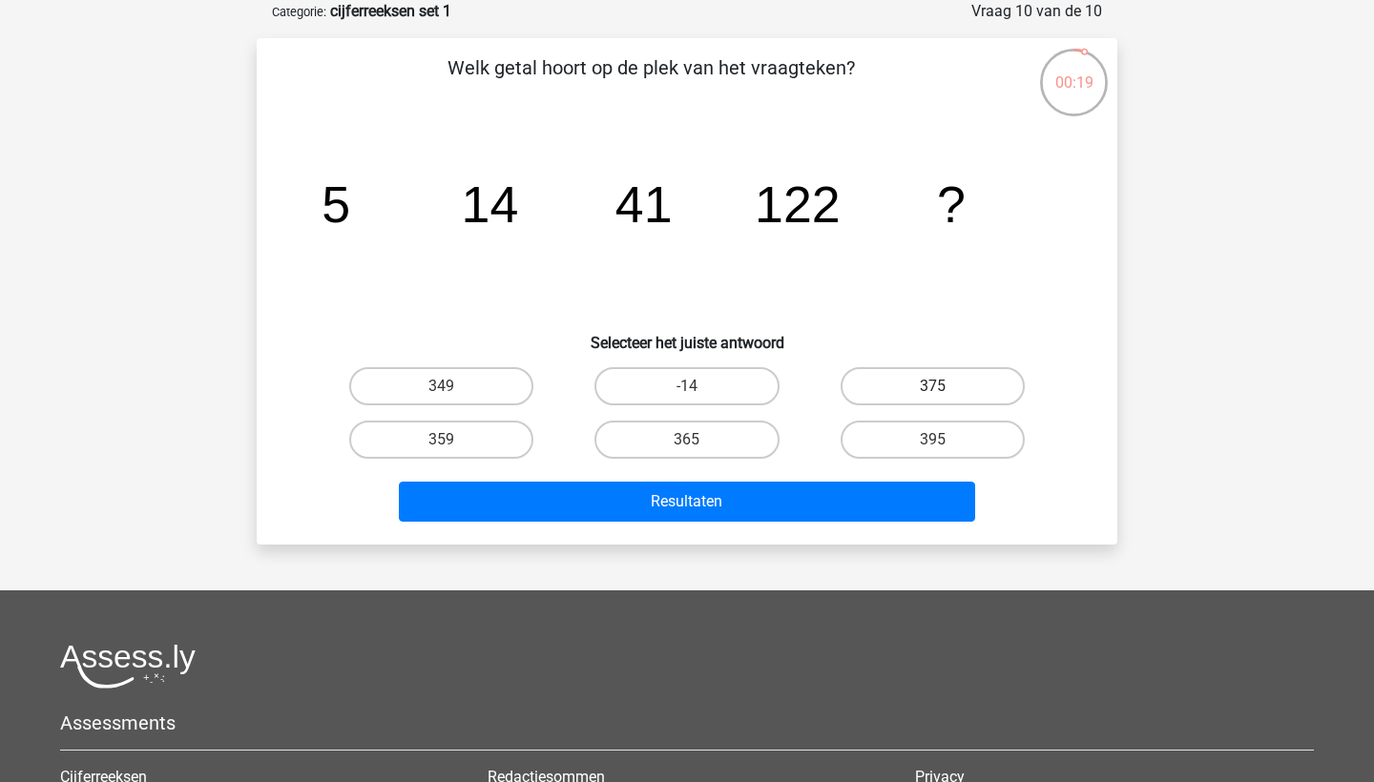
click at [874, 383] on label "375" at bounding box center [932, 386] width 184 height 38
click at [932, 386] on input "375" at bounding box center [938, 392] width 12 height 12
radio input "true"
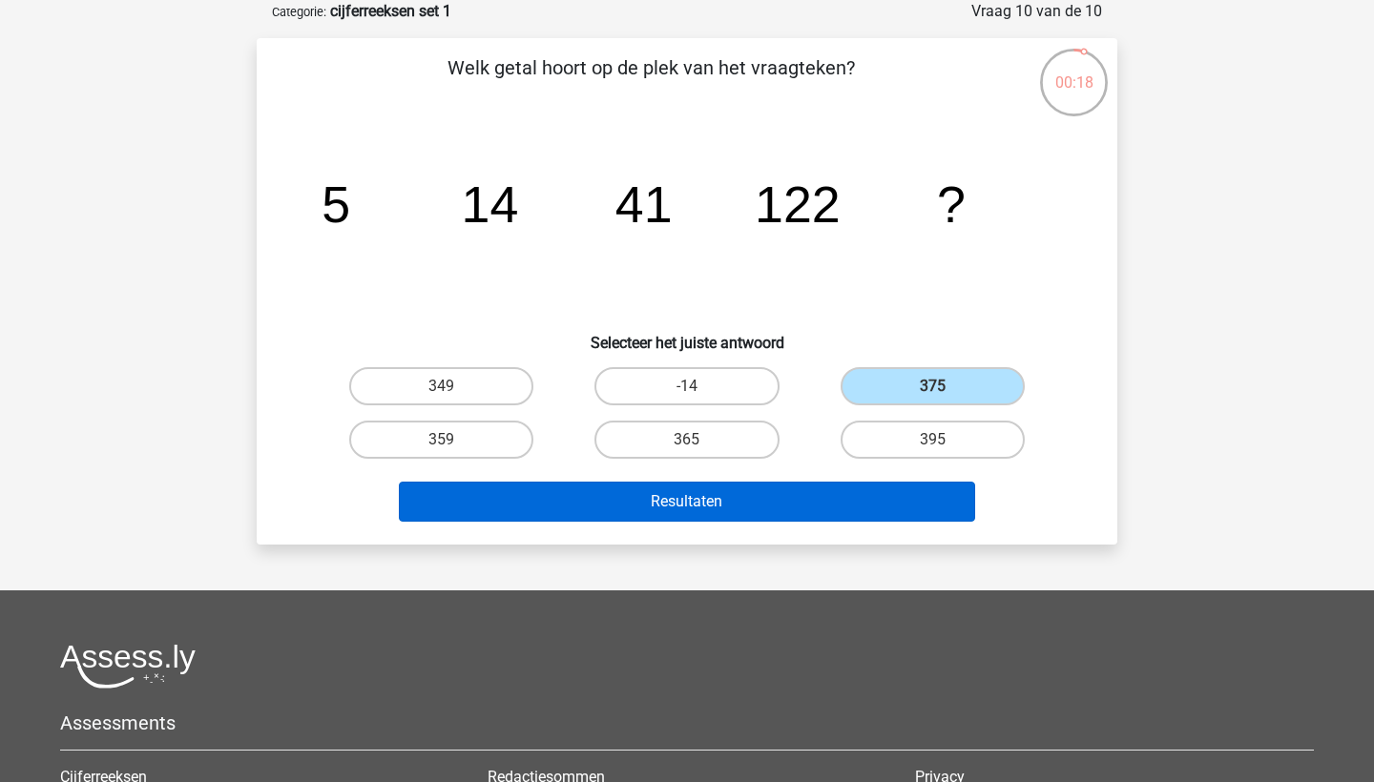
click at [875, 490] on button "Resultaten" at bounding box center [687, 502] width 577 height 40
